Goal: Entertainment & Leisure: Consume media (video, audio)

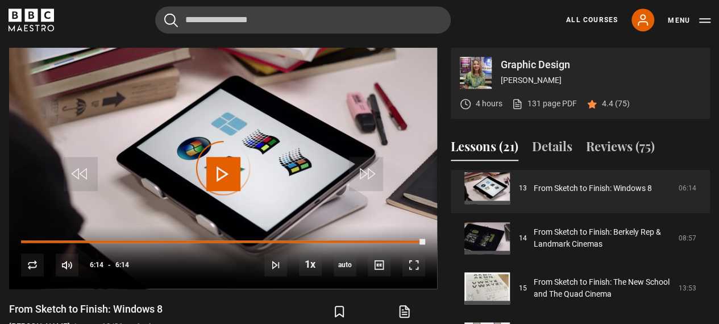
scroll to position [714, 0]
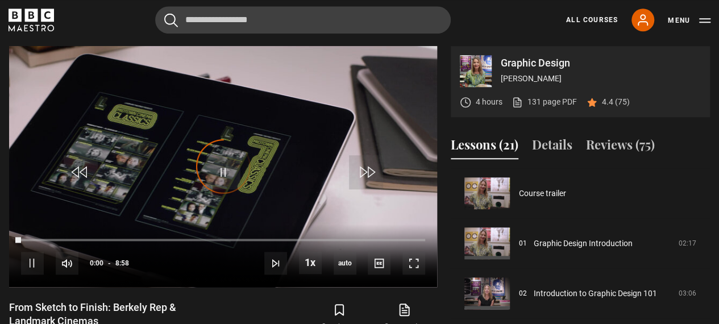
scroll to position [650, 0]
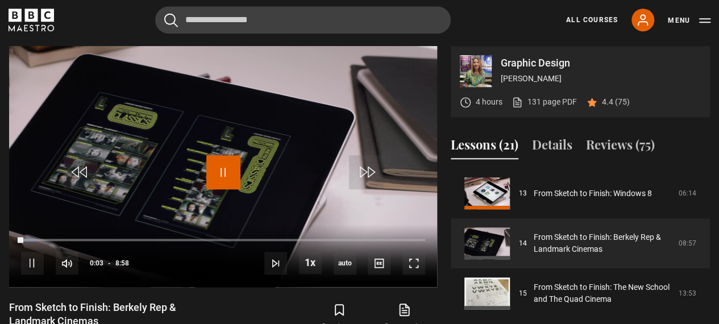
click at [223, 171] on span "Video Player" at bounding box center [223, 172] width 34 height 34
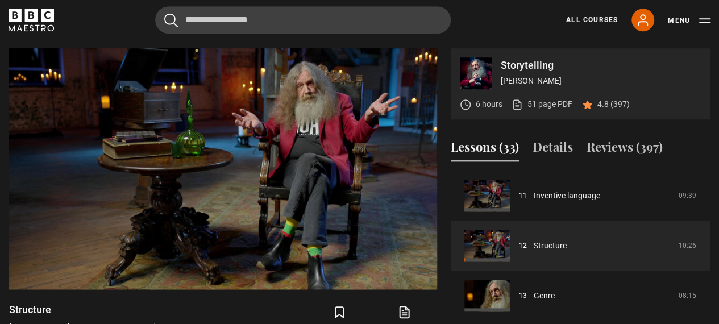
scroll to position [455, 0]
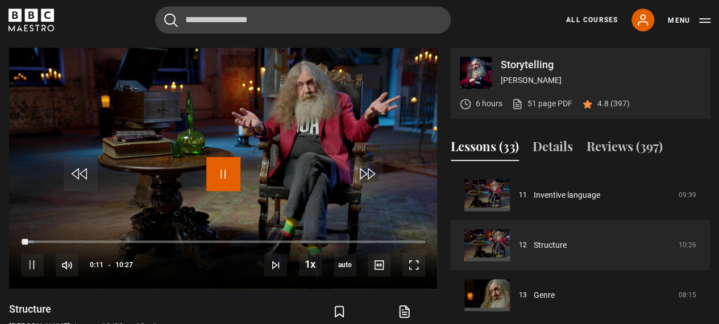
click at [214, 170] on span "Video Player" at bounding box center [223, 174] width 34 height 34
